Goal: Navigation & Orientation: Go to known website

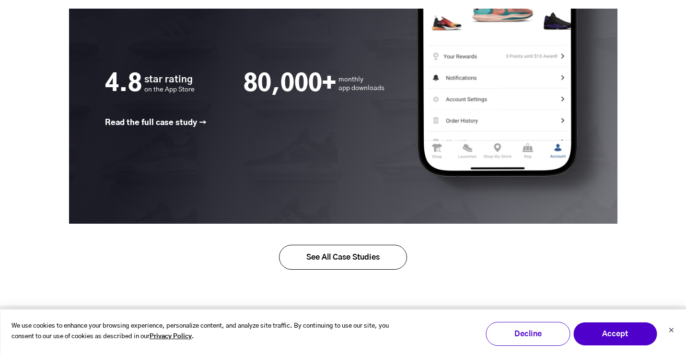
scroll to position [1880, 0]
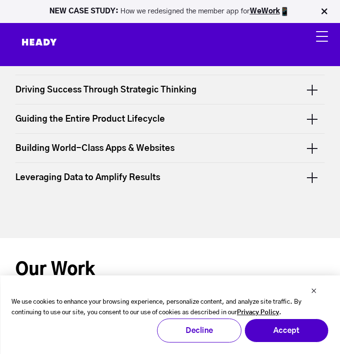
scroll to position [286, 0]
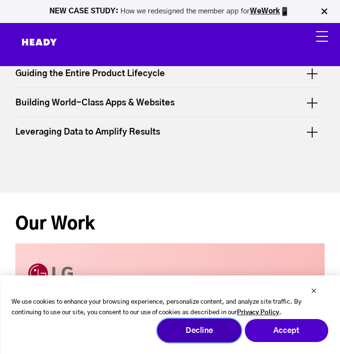
click at [183, 334] on button "Decline" at bounding box center [199, 331] width 84 height 24
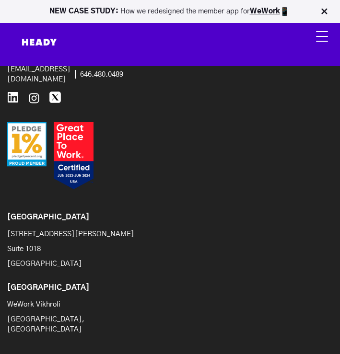
scroll to position [5896, 0]
